Goal: Information Seeking & Learning: Understand process/instructions

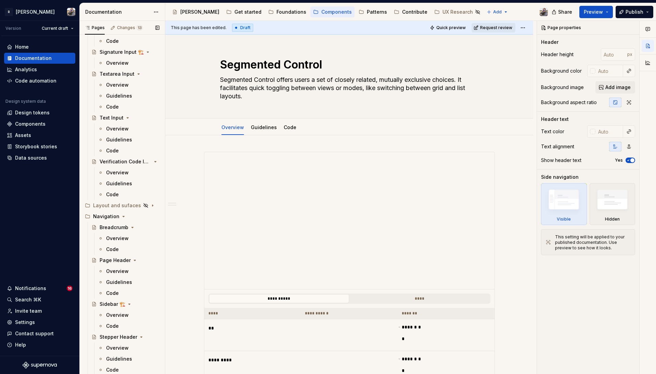
scroll to position [2070, 0]
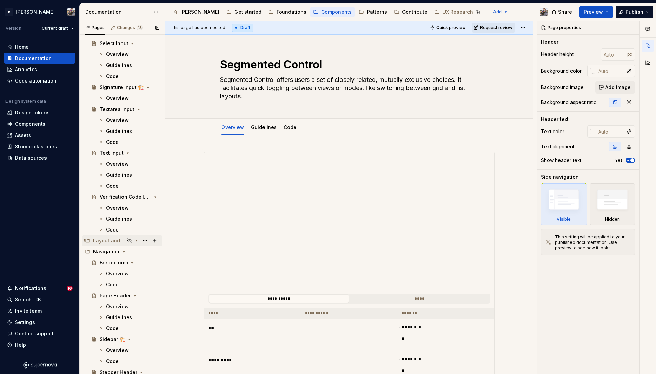
click at [108, 239] on div "Layout and sufaces" at bounding box center [108, 240] width 31 height 7
click at [104, 253] on div "Card" at bounding box center [105, 251] width 11 height 7
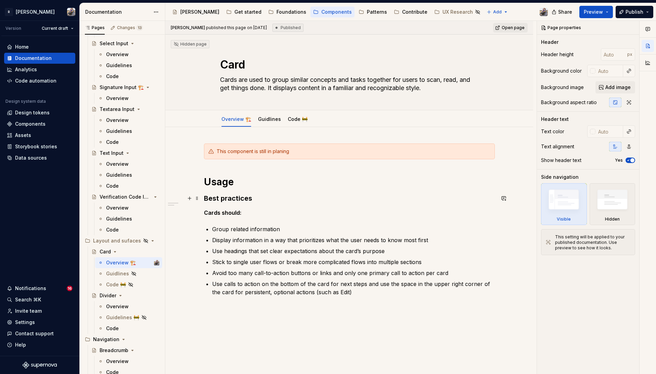
scroll to position [61, 0]
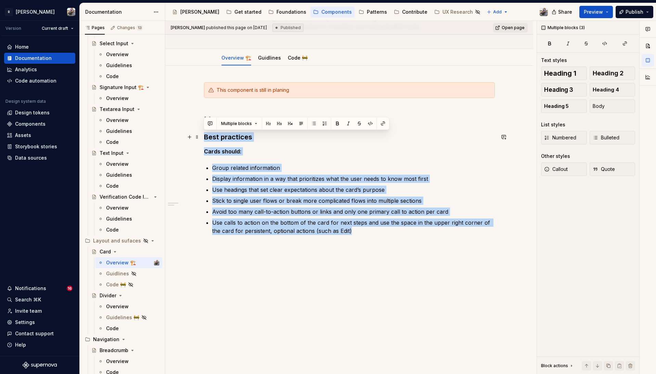
drag, startPoint x: 351, startPoint y: 228, endPoint x: 186, endPoint y: 139, distance: 187.5
click at [204, 135] on div "This component is still in planing Usage Best practices Cards should: Group rel…" at bounding box center [349, 174] width 291 height 185
click at [248, 150] on p "Cards should:" at bounding box center [349, 151] width 291 height 8
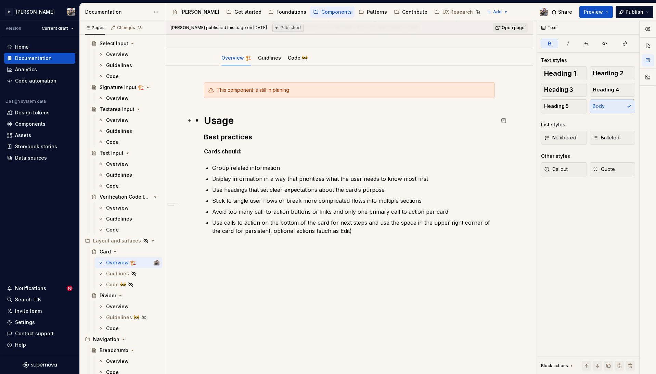
click at [232, 125] on h1 "Usage" at bounding box center [349, 120] width 291 height 12
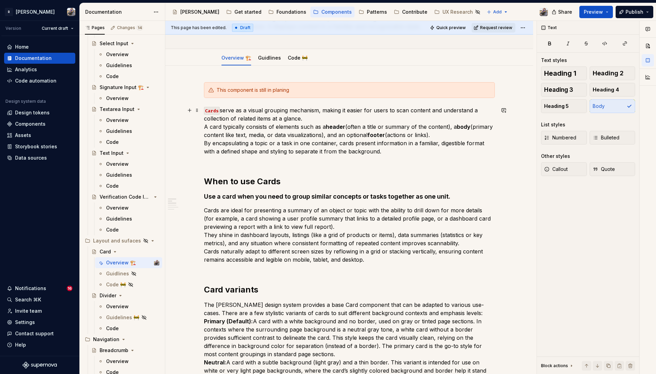
click at [314, 120] on p "Cards serve as a visual grouping mechanism, making it easier for users to scan …" at bounding box center [349, 134] width 291 height 57
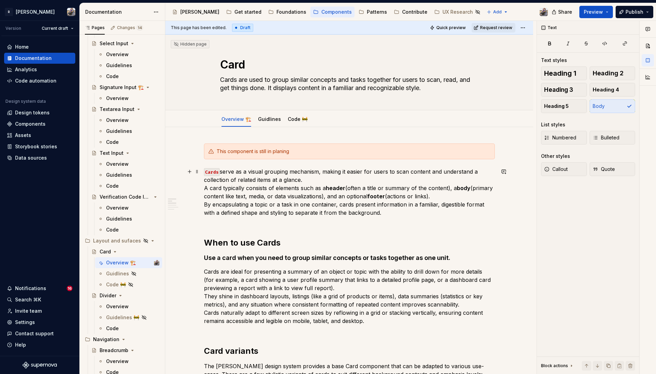
scroll to position [85, 0]
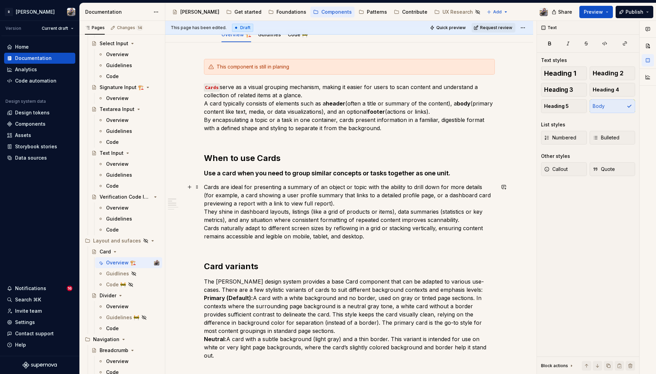
click at [336, 202] on p "Cards are ideal for presenting a summary of an object or topic with the ability…" at bounding box center [349, 216] width 291 height 66
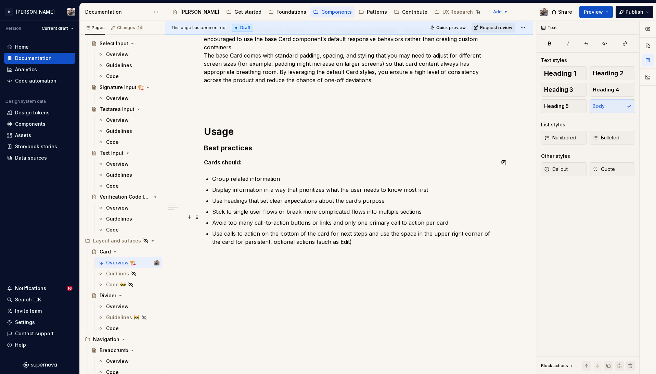
scroll to position [0, 0]
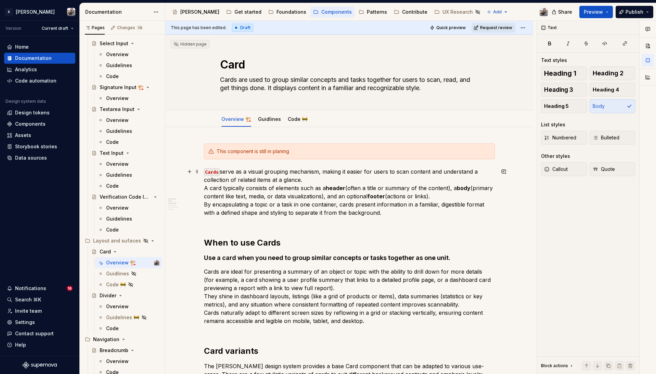
click at [232, 190] on p "Cards serve as a visual grouping mechanism, making it easier for users to scan …" at bounding box center [349, 195] width 291 height 57
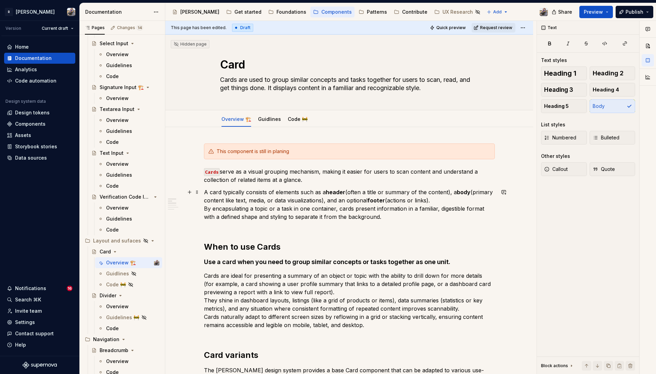
click at [306, 208] on p "A card typically consists of elements such as a header (often a title or summar…" at bounding box center [349, 208] width 291 height 41
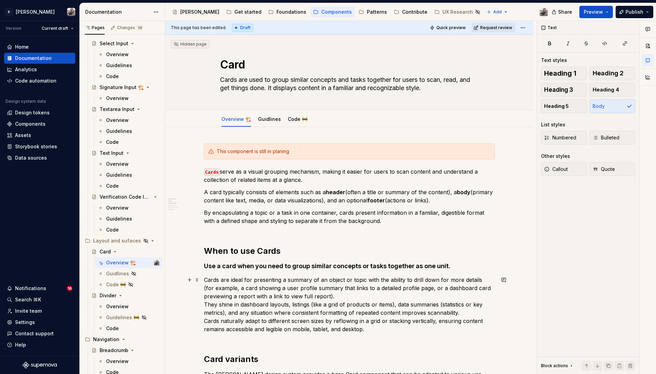
click at [299, 307] on p "Cards are ideal for presenting a summary of an object or topic with the ability…" at bounding box center [349, 308] width 291 height 66
click at [241, 302] on p "Cards are ideal for presenting a summary of an object or topic with the ability…" at bounding box center [349, 308] width 291 height 66
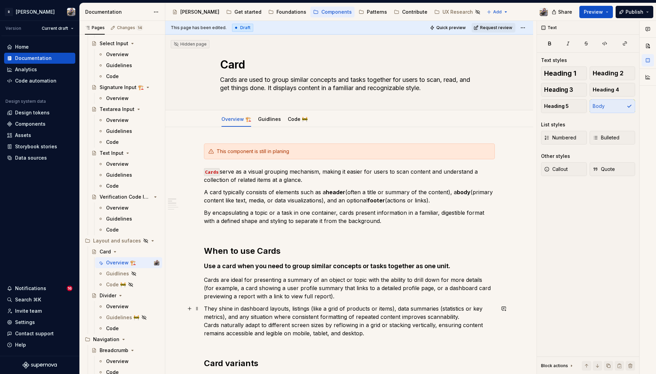
click at [242, 327] on p "They shine in dashboard layouts, listings (like a grid of products or items), d…" at bounding box center [349, 324] width 291 height 41
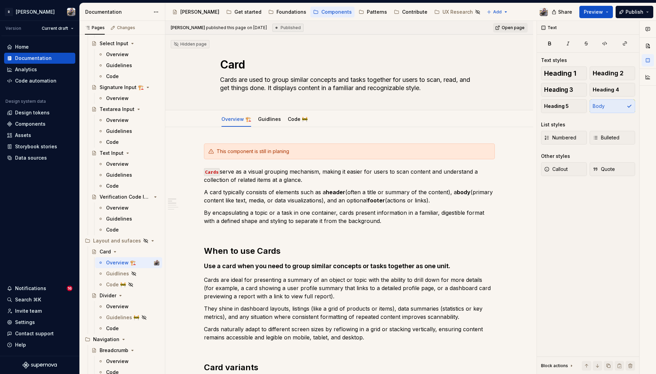
type textarea "*"
